Goal: Use online tool/utility: Utilize a website feature to perform a specific function

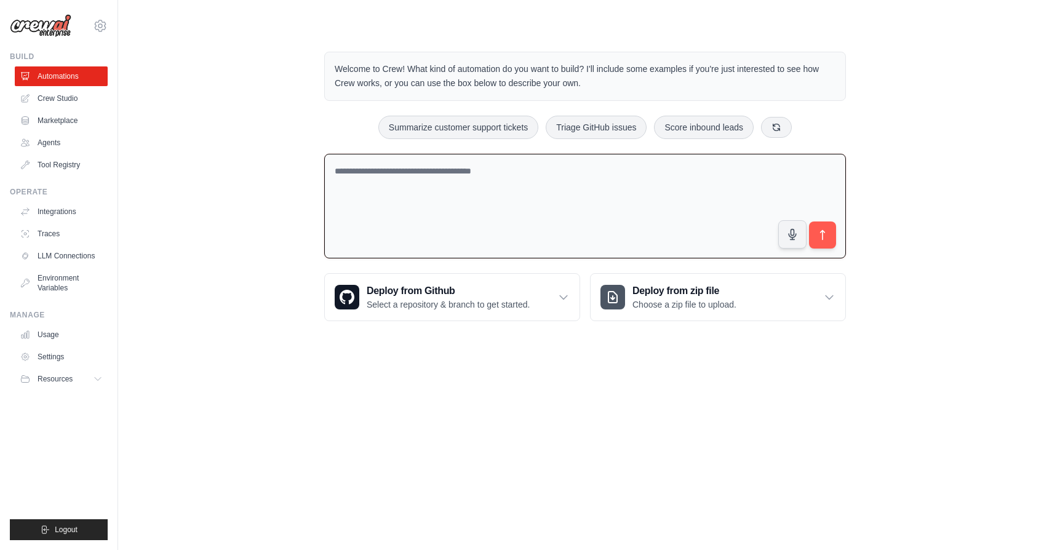
click at [629, 212] on textarea at bounding box center [585, 206] width 522 height 105
type textarea "*"
paste textarea "**********"
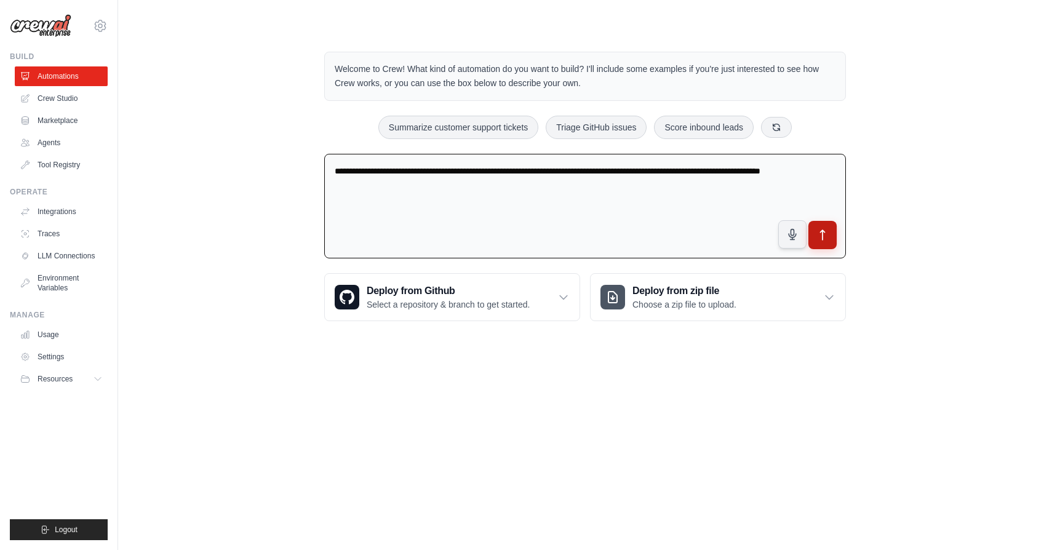
type textarea "**********"
click at [828, 242] on button "submit" at bounding box center [823, 235] width 28 height 28
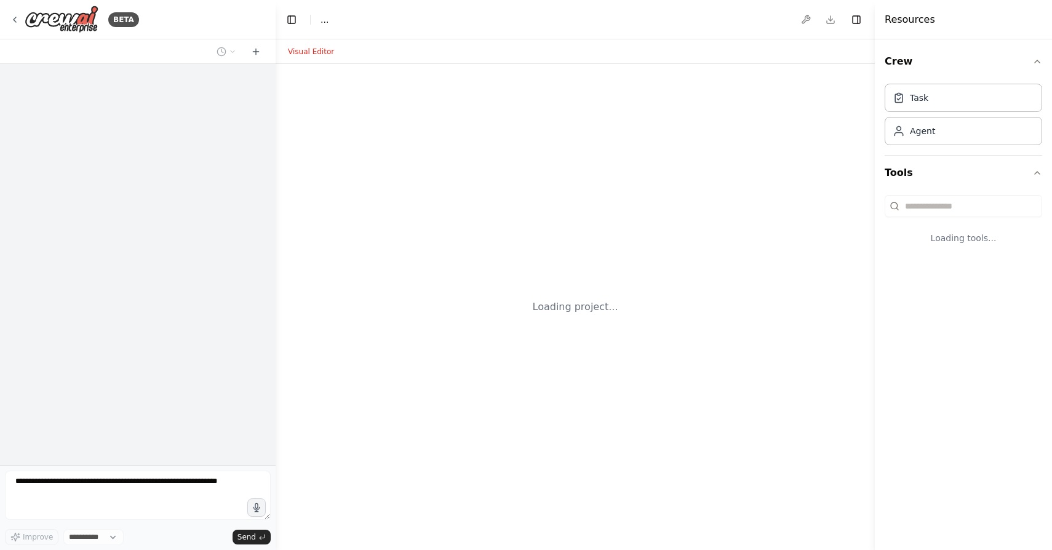
select select "****"
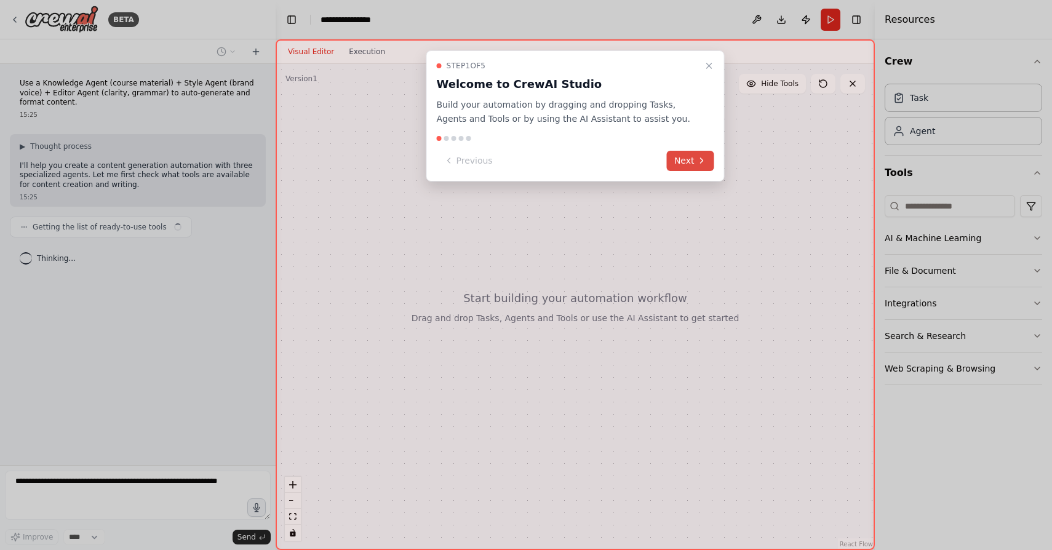
click at [690, 153] on button "Next" at bounding box center [690, 161] width 47 height 20
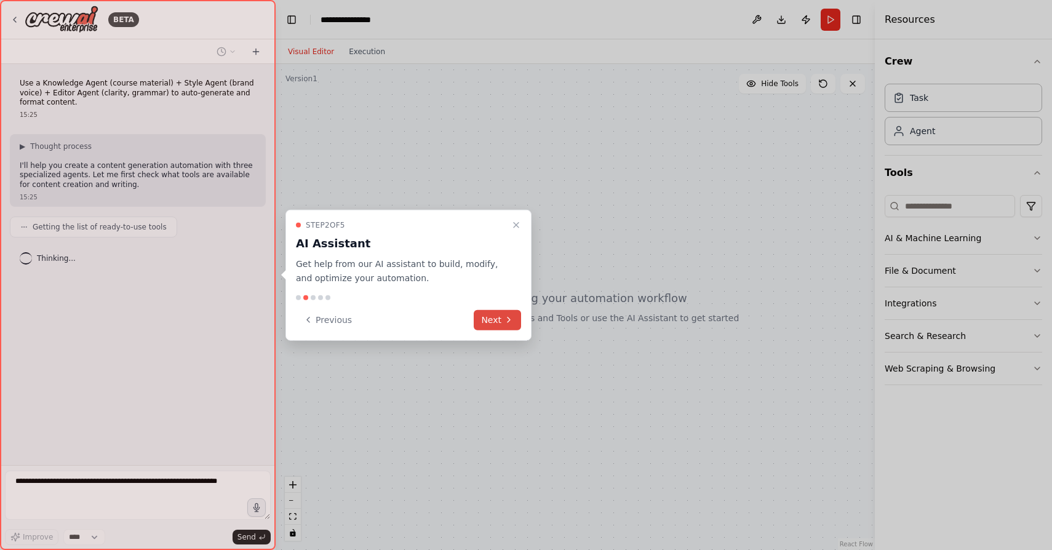
click at [493, 321] on button "Next" at bounding box center [497, 320] width 47 height 20
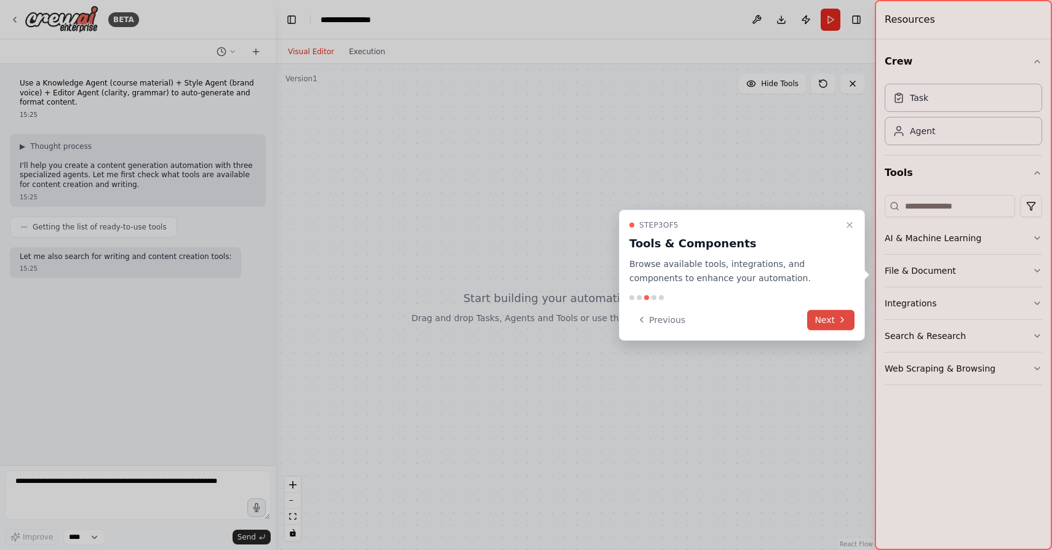
click at [841, 314] on button "Next" at bounding box center [830, 320] width 47 height 20
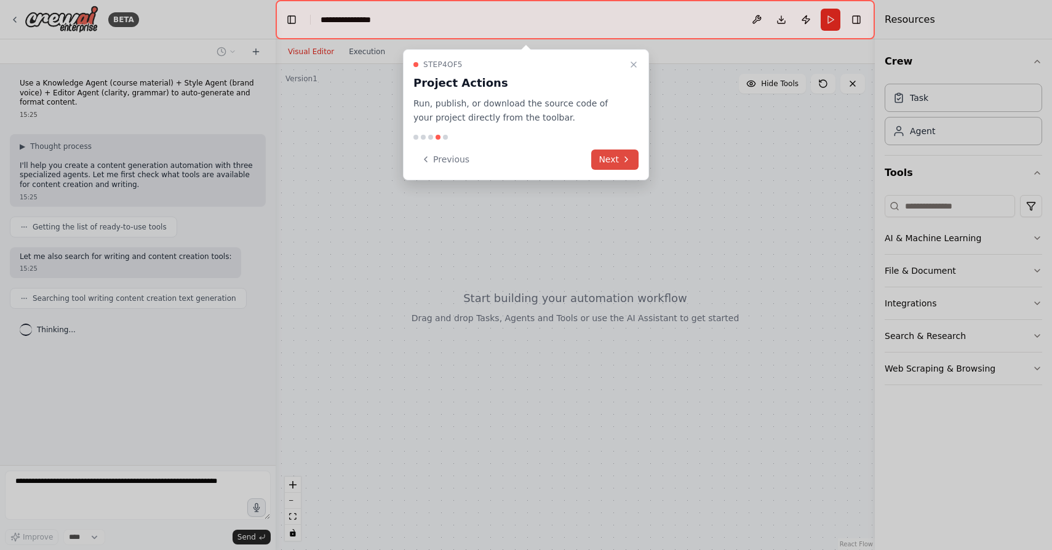
click at [621, 150] on button "Next" at bounding box center [614, 160] width 47 height 20
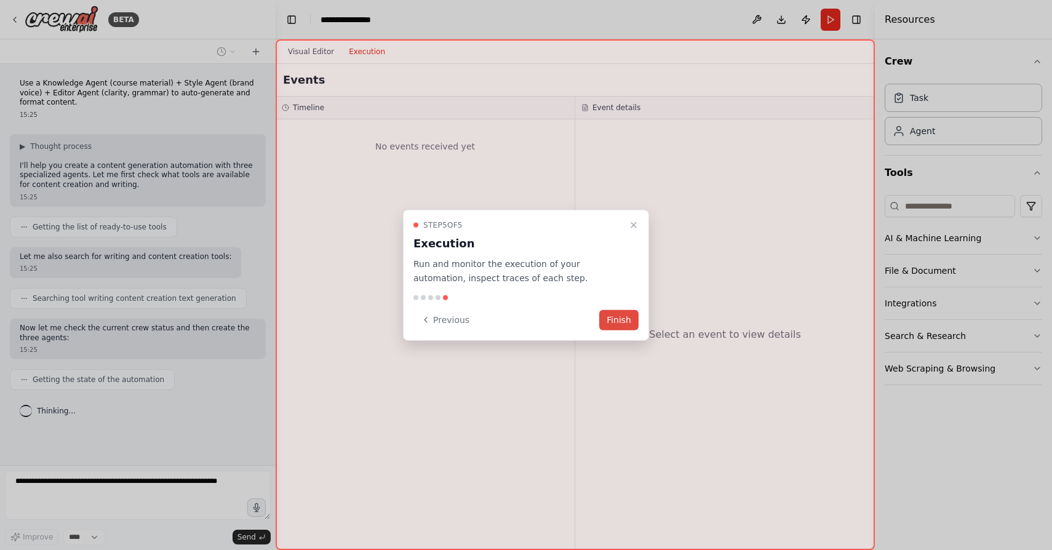
click at [609, 316] on button "Finish" at bounding box center [618, 320] width 39 height 20
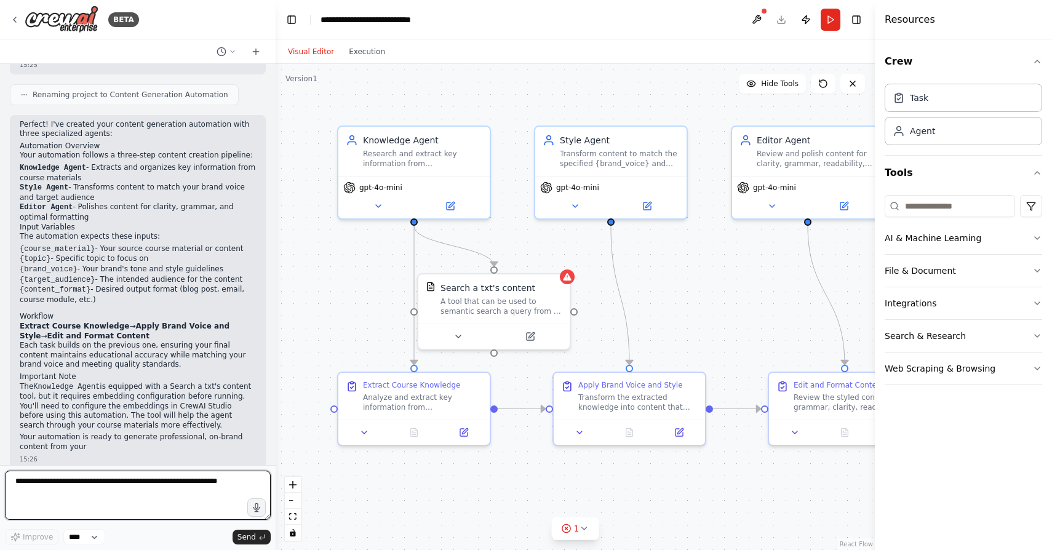
scroll to position [937, 0]
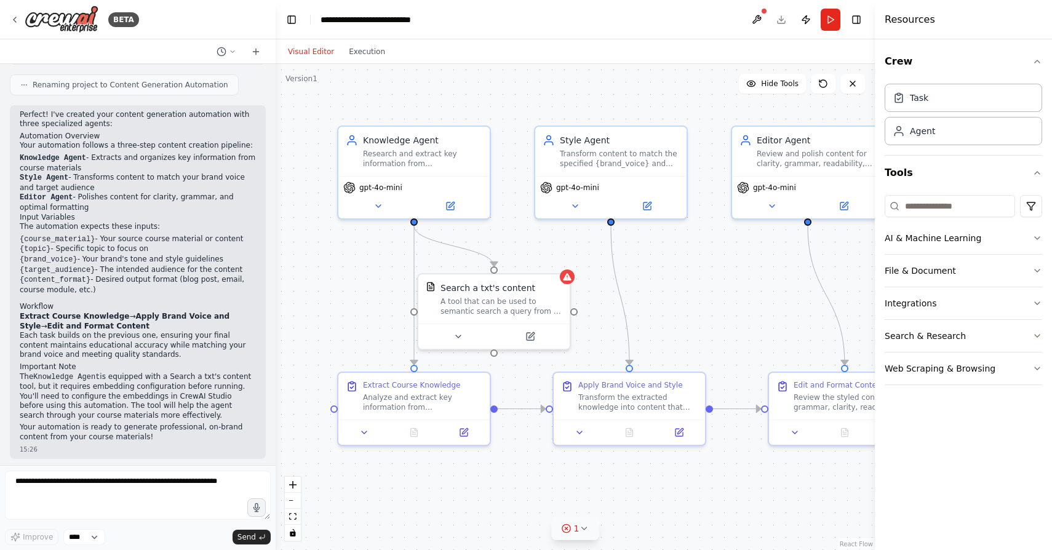
click at [585, 527] on icon at bounding box center [584, 529] width 10 height 10
click at [671, 495] on button at bounding box center [671, 497] width 21 height 15
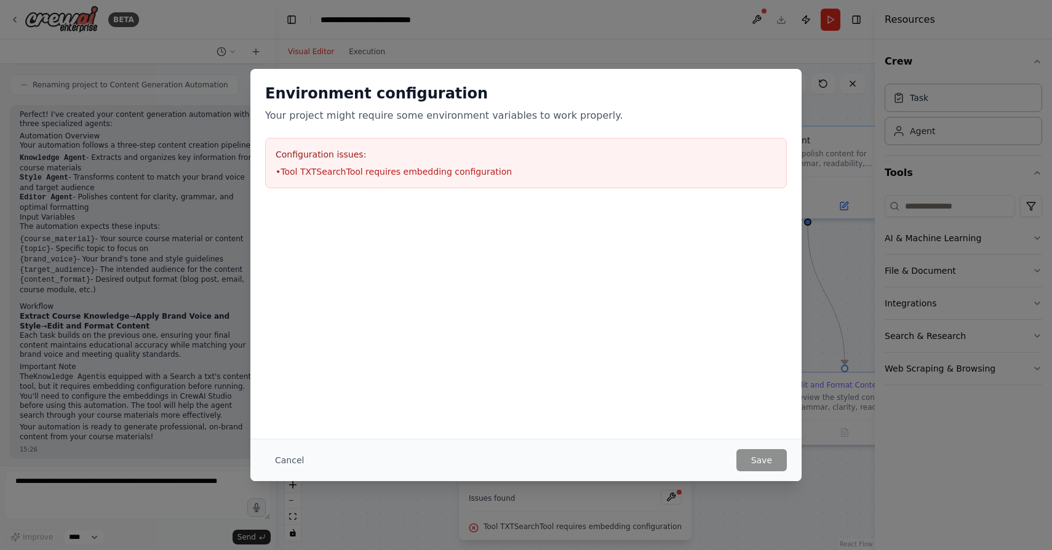
click at [830, 468] on div "Environment configuration Your project might require some environment variables…" at bounding box center [526, 275] width 1052 height 550
click at [284, 461] on button "Cancel" at bounding box center [289, 460] width 49 height 22
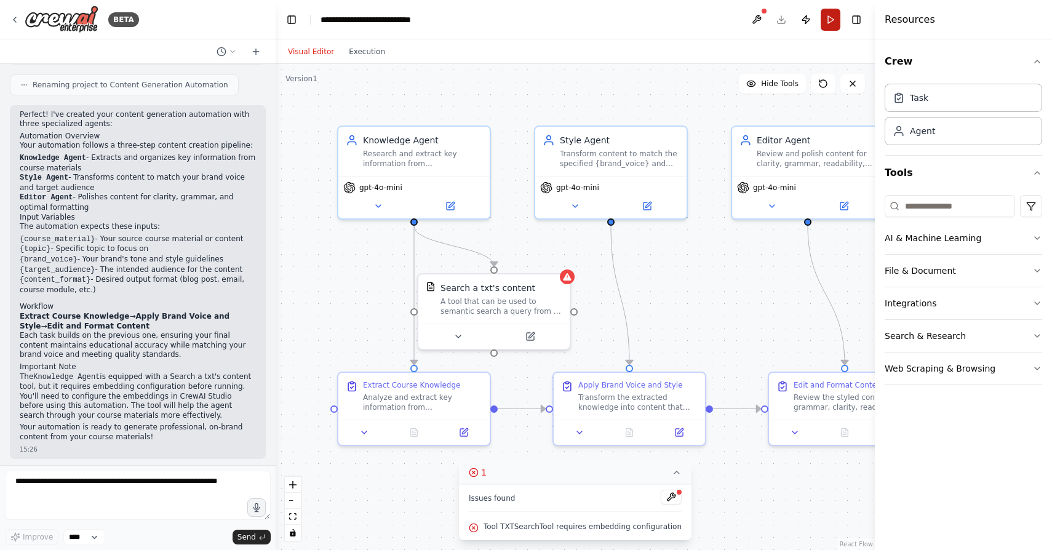
click at [831, 25] on button "Run" at bounding box center [831, 20] width 20 height 22
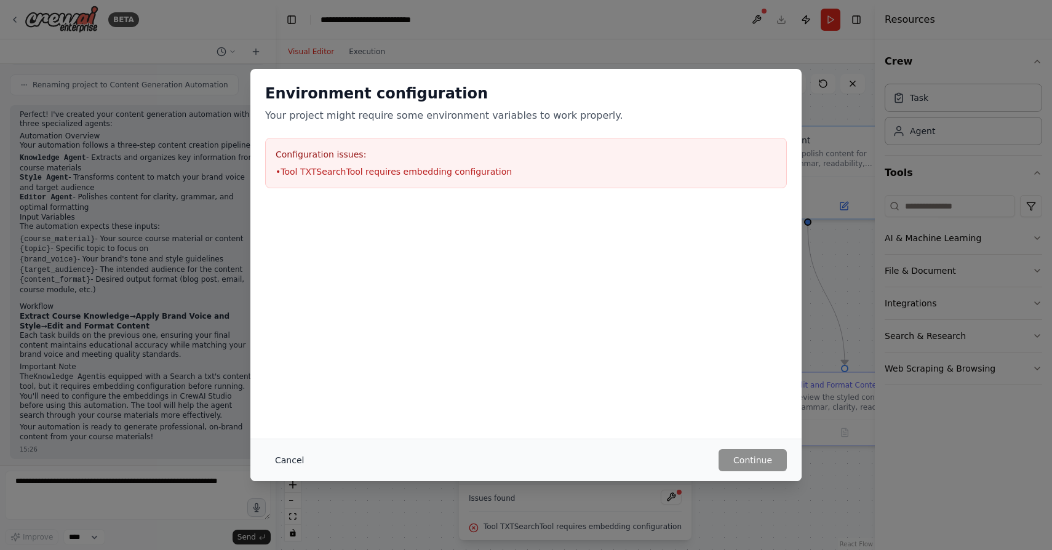
click at [297, 458] on button "Cancel" at bounding box center [289, 460] width 49 height 22
